Goal: Find specific page/section: Find specific page/section

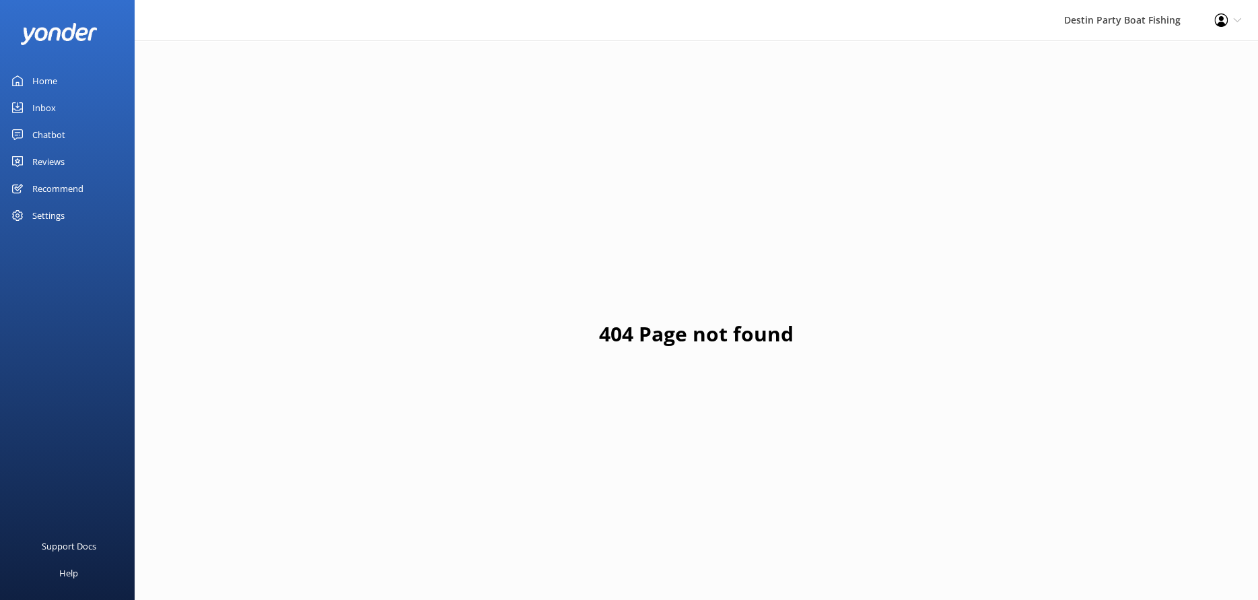
click at [82, 77] on link "Home" at bounding box center [67, 80] width 135 height 27
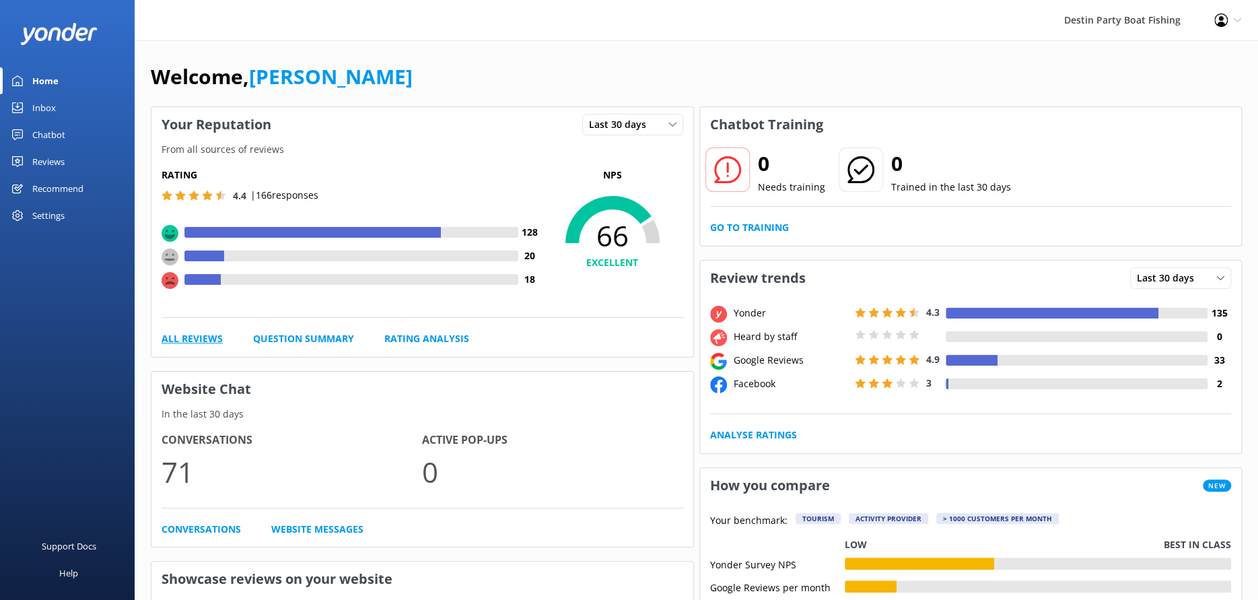
click at [195, 335] on link "All Reviews" at bounding box center [192, 338] width 61 height 15
